Goal: Find specific page/section: Find specific page/section

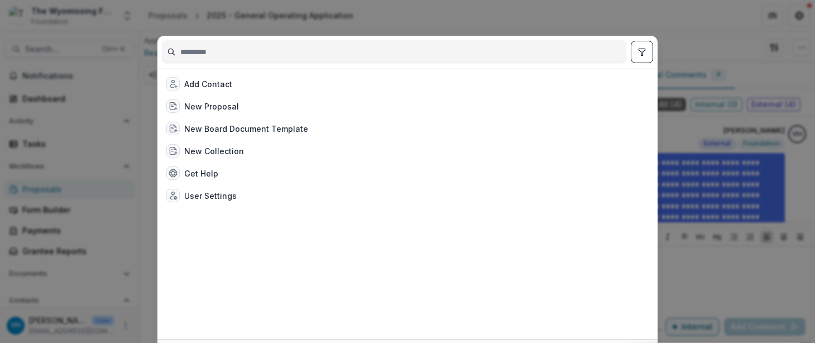
scroll to position [546, 0]
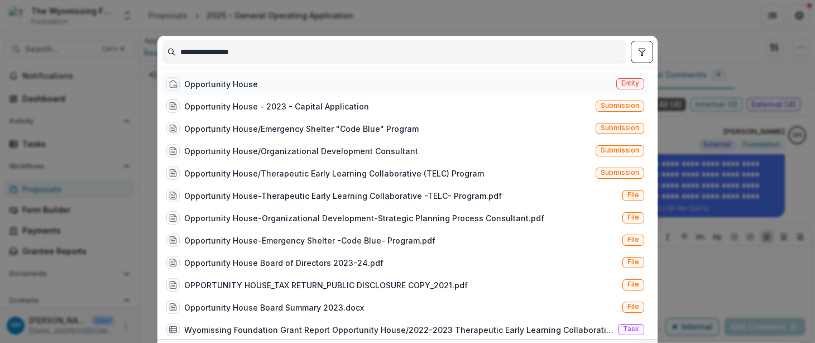
type input "**********"
click at [244, 87] on div "Opportunity House" at bounding box center [221, 84] width 74 height 12
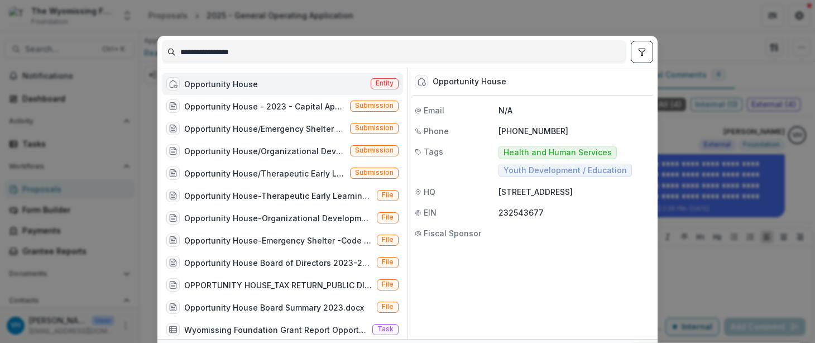
click at [276, 86] on div "Opportunity House Entity" at bounding box center [282, 84] width 241 height 22
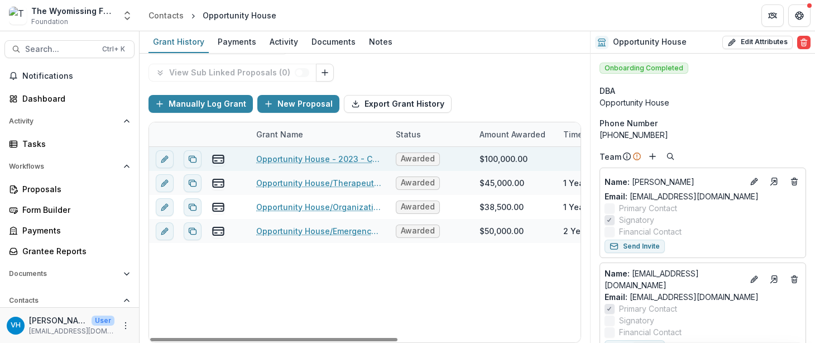
click at [357, 154] on link "Opportunity House - 2023 - Capital Application" at bounding box center [319, 159] width 126 height 12
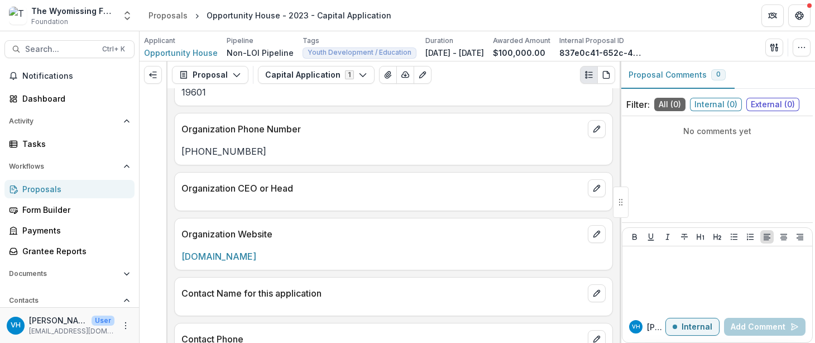
scroll to position [502, 0]
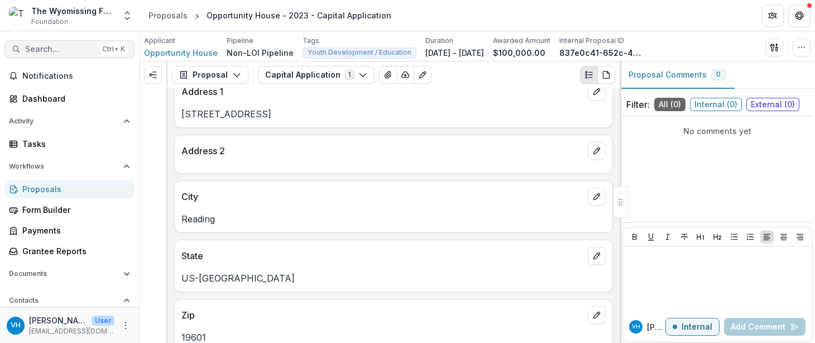
click at [73, 51] on span "Search..." at bounding box center [60, 49] width 70 height 9
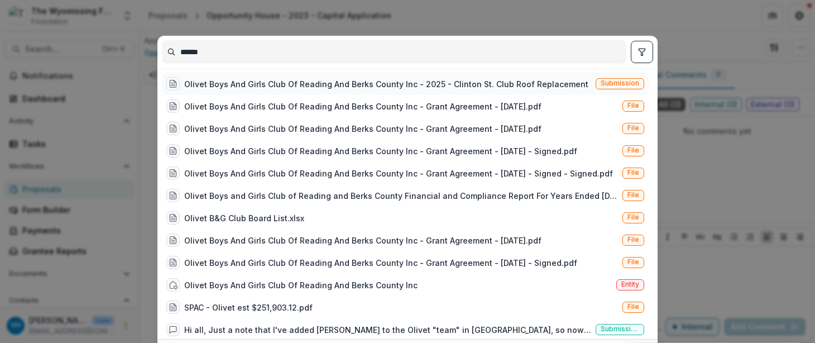
type input "******"
click at [241, 87] on div "Olivet Boys And Girls Club Of Reading And Berks County Inc - 2025 - Clinton St.…" at bounding box center [386, 84] width 404 height 12
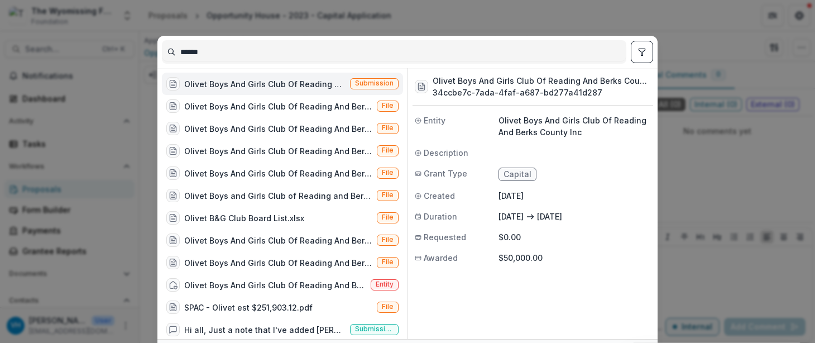
click at [311, 85] on div "Olivet Boys And Girls Club Of Reading And Berks County Inc - 2025 - Clinton St.…" at bounding box center [264, 84] width 161 height 12
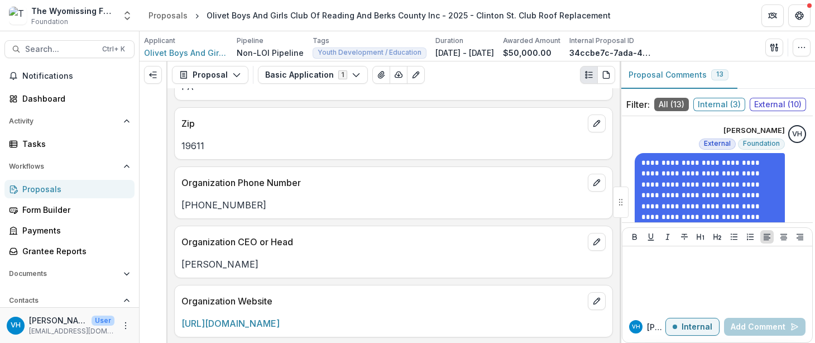
scroll to position [1246, 0]
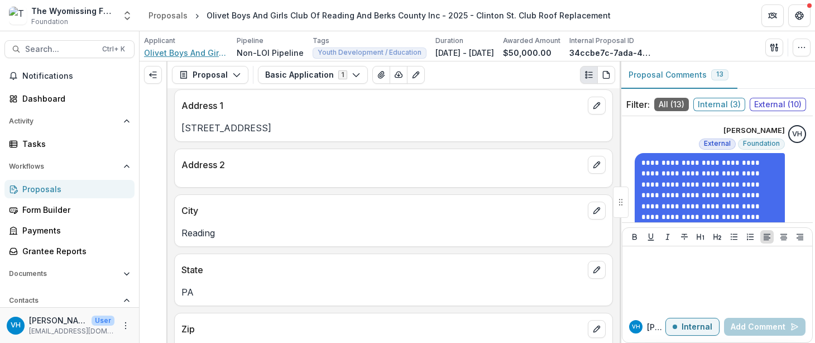
click at [192, 51] on span "Olivet Boys And Girls Club Of Reading And Berks County Inc" at bounding box center [186, 53] width 84 height 12
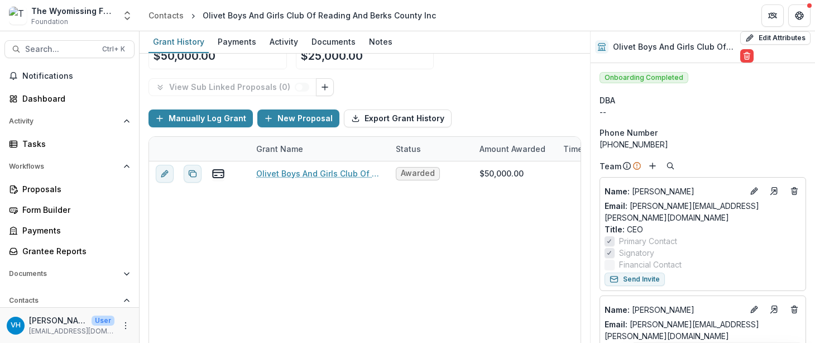
scroll to position [54, 0]
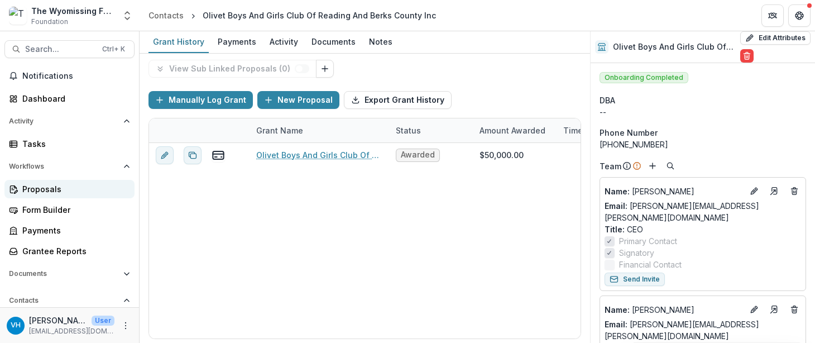
click at [79, 184] on div "Proposals" at bounding box center [73, 189] width 103 height 12
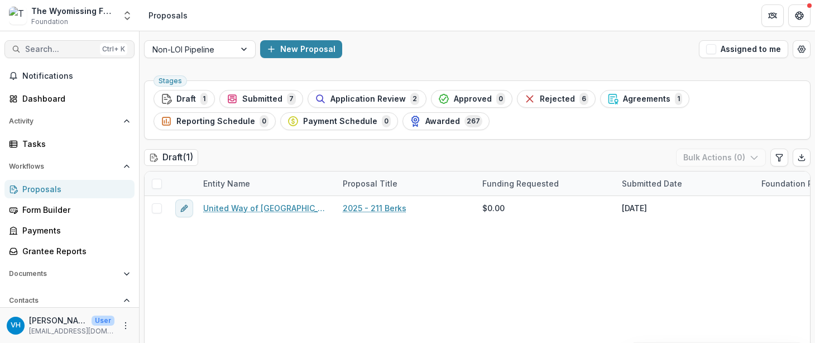
click at [58, 47] on span "Search..." at bounding box center [60, 49] width 70 height 9
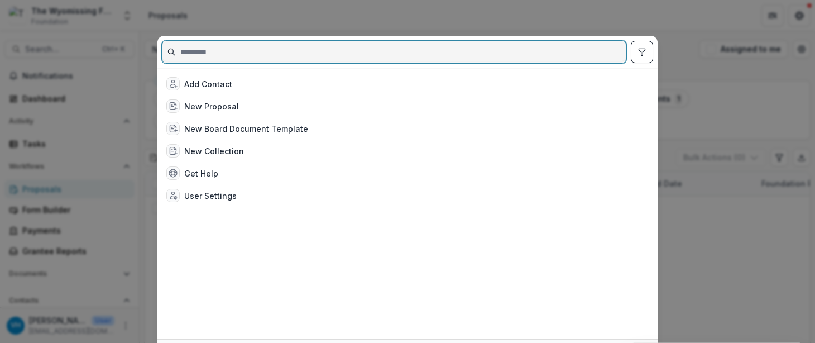
click at [271, 49] on input at bounding box center [393, 52] width 463 height 18
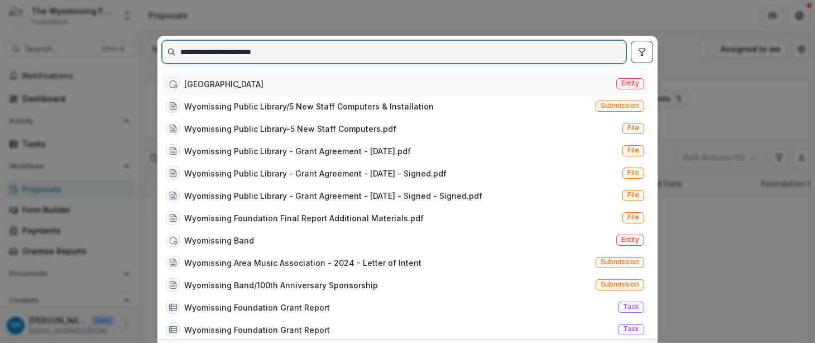
type input "**********"
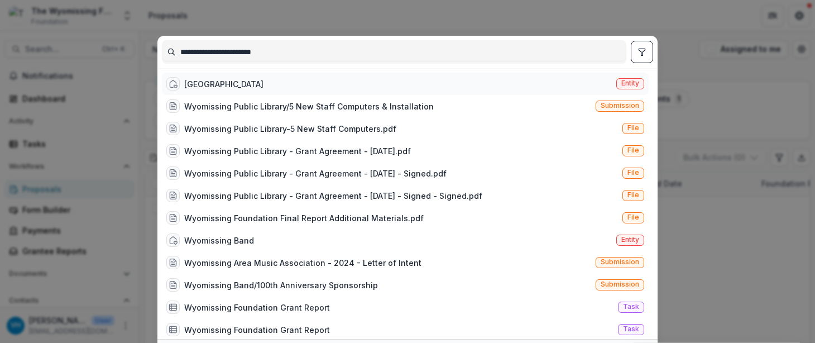
click at [259, 77] on div "[GEOGRAPHIC_DATA]" at bounding box center [214, 83] width 97 height 13
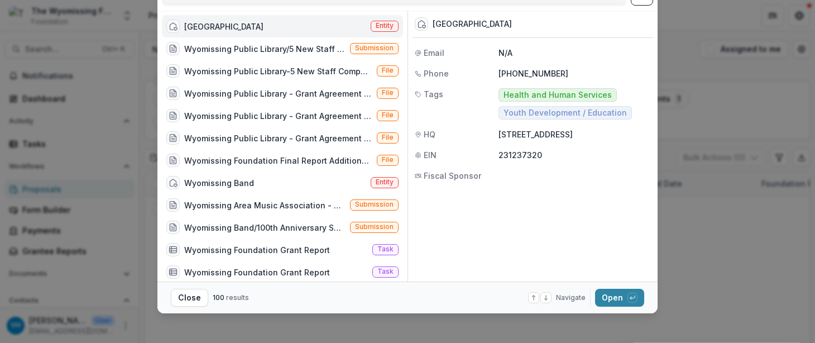
scroll to position [64, 0]
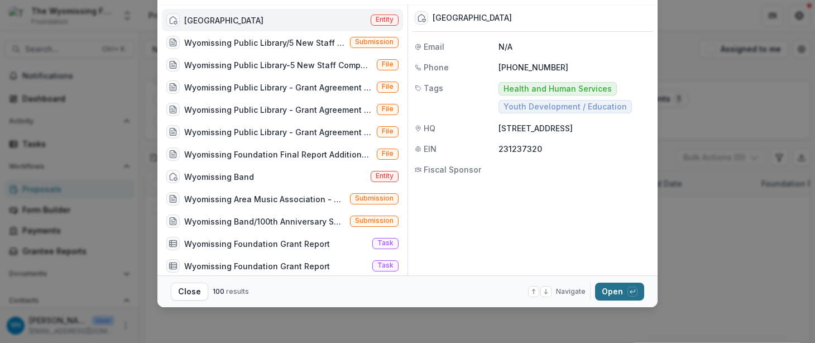
click at [611, 285] on button "Open with enter key" at bounding box center [619, 291] width 49 height 18
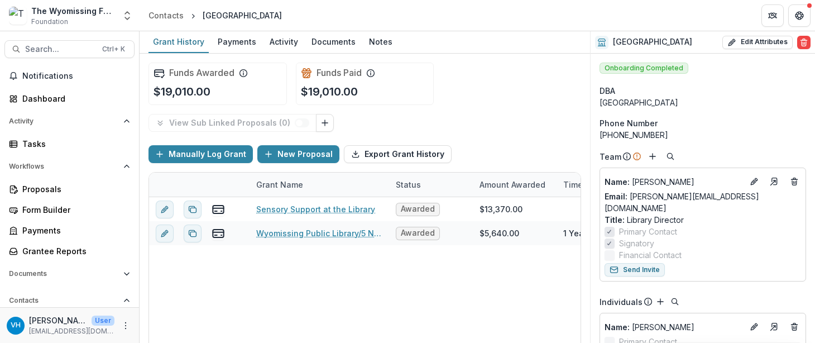
click at [802, 156] on div "Team" at bounding box center [702, 156] width 207 height 13
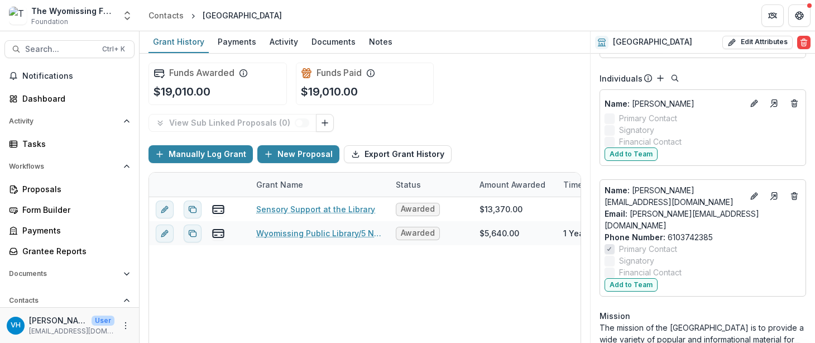
scroll to position [167, 0]
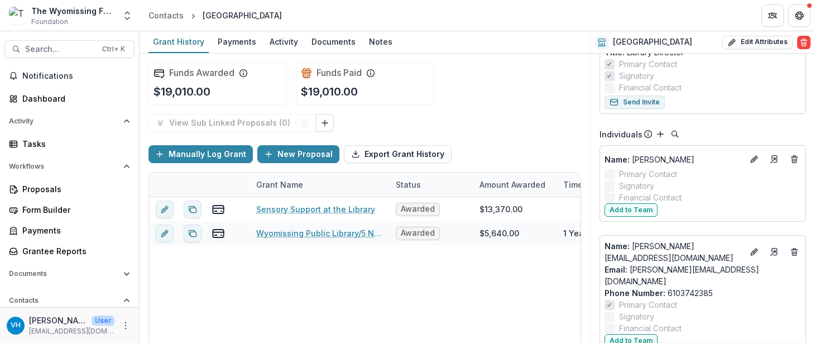
drag, startPoint x: 619, startPoint y: 337, endPoint x: 598, endPoint y: 362, distance: 32.9
click at [89, 184] on div "Proposals" at bounding box center [73, 189] width 103 height 12
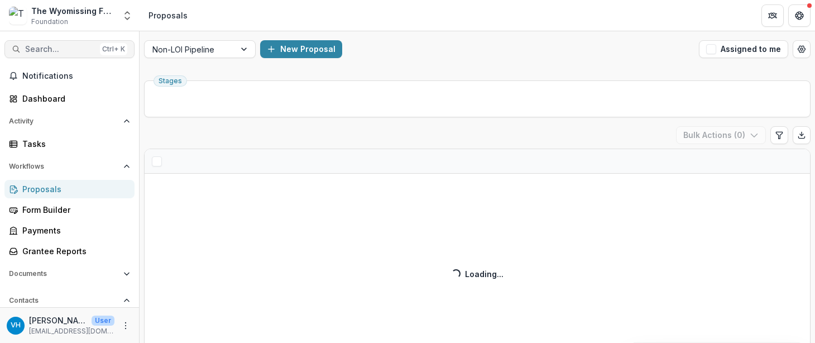
click at [74, 48] on span "Search..." at bounding box center [60, 49] width 70 height 9
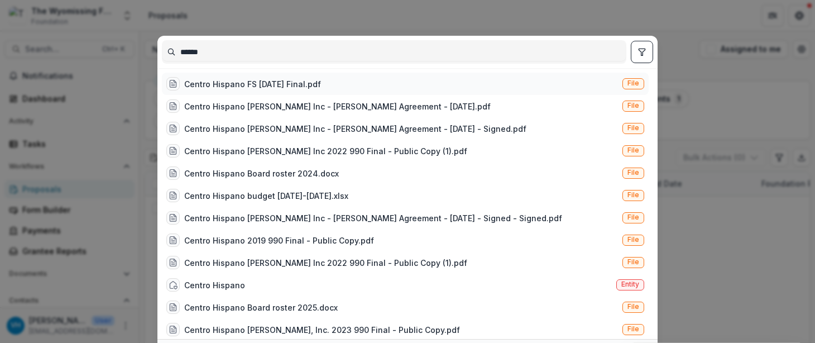
type input "******"
click at [249, 80] on div "Centro Hispano FS [DATE] Final.pdf" at bounding box center [252, 84] width 137 height 12
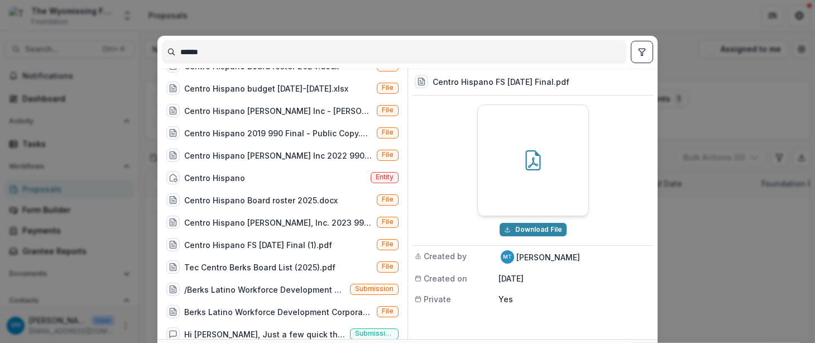
scroll to position [118, 0]
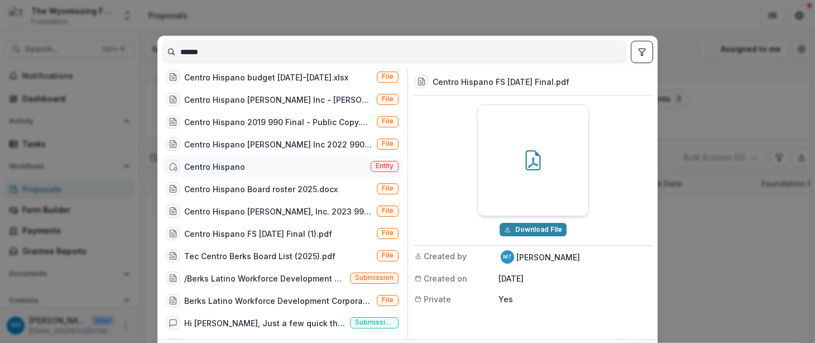
click at [290, 166] on div "Centro Hispano Entity" at bounding box center [282, 166] width 241 height 22
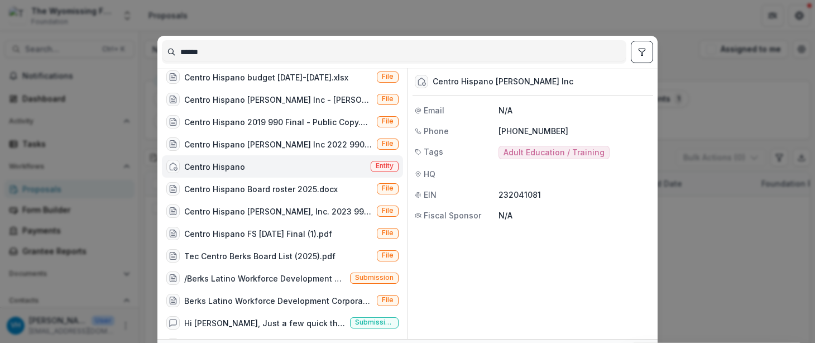
scroll to position [64, 0]
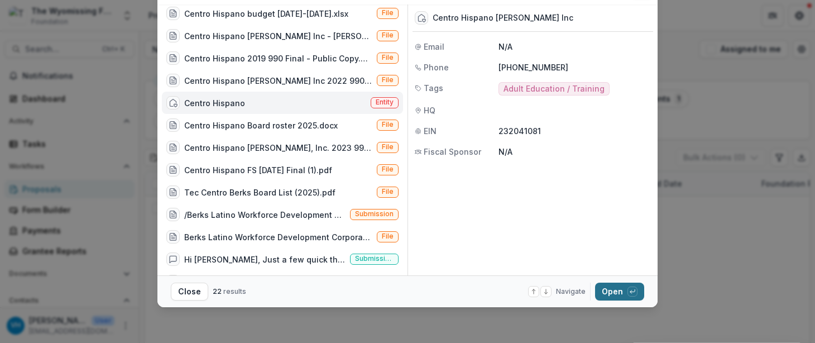
click at [616, 287] on button "Open with enter key" at bounding box center [619, 291] width 49 height 18
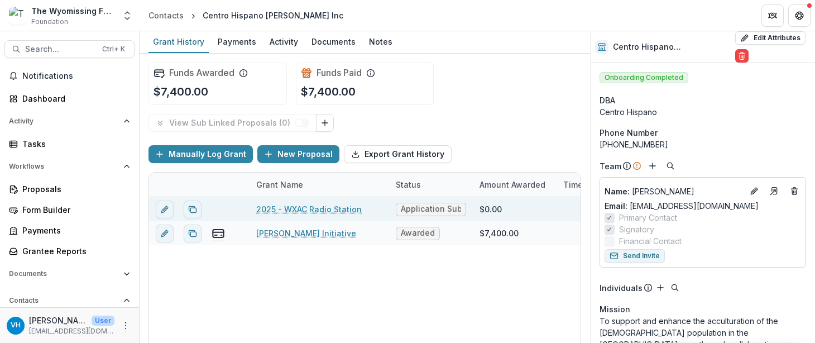
click at [339, 203] on link "2025 - WXAC Radio Station" at bounding box center [308, 209] width 105 height 12
